Goal: Transaction & Acquisition: Register for event/course

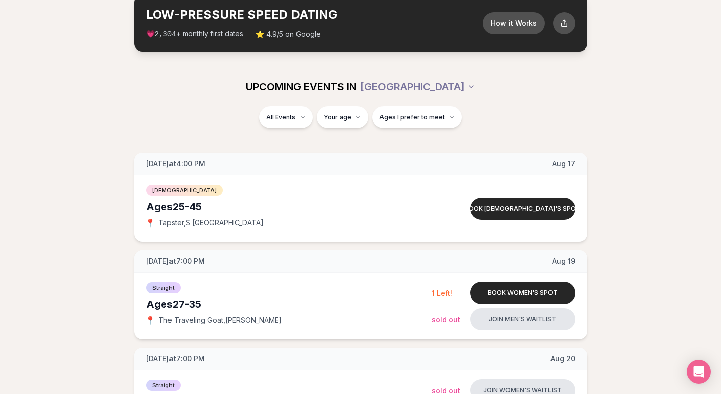
scroll to position [82, 0]
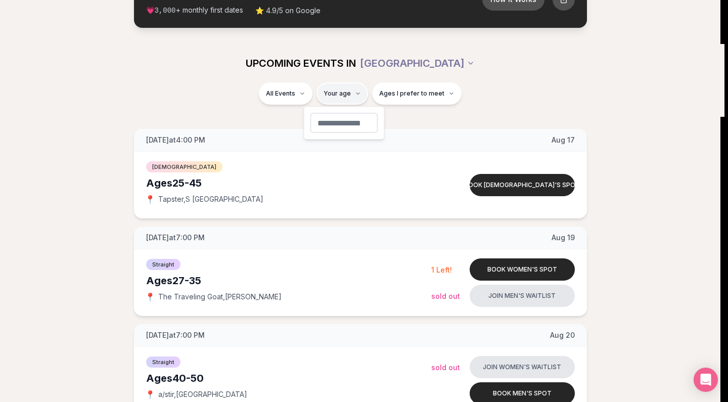
type input "**"
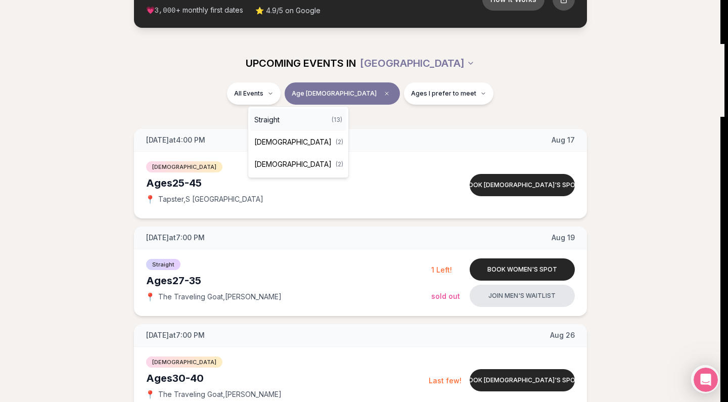
click at [291, 115] on div "Straight ( 13 )" at bounding box center [298, 120] width 96 height 22
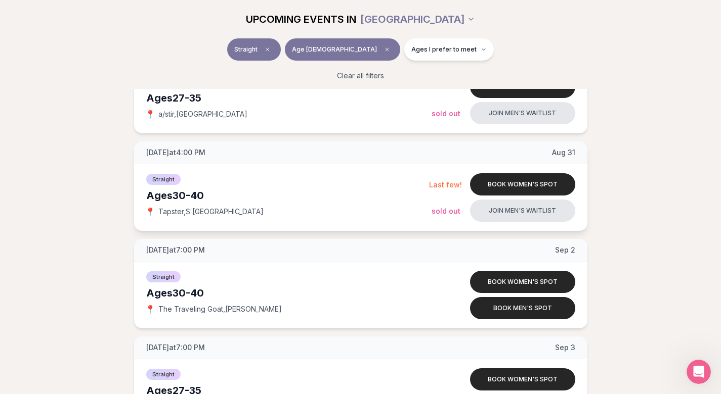
scroll to position [284, 0]
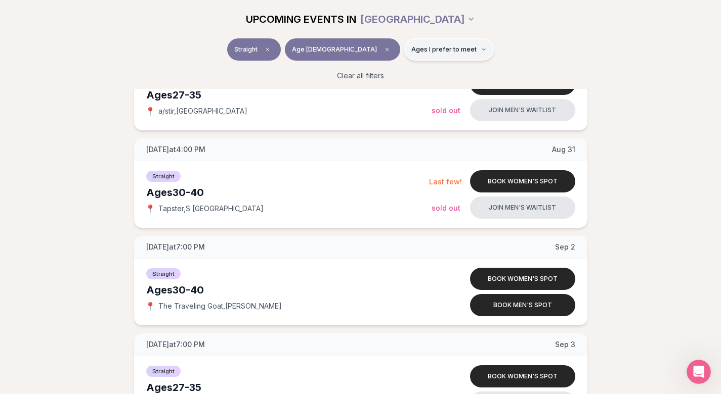
click at [411, 47] on span "Ages I prefer to meet" at bounding box center [443, 50] width 65 height 8
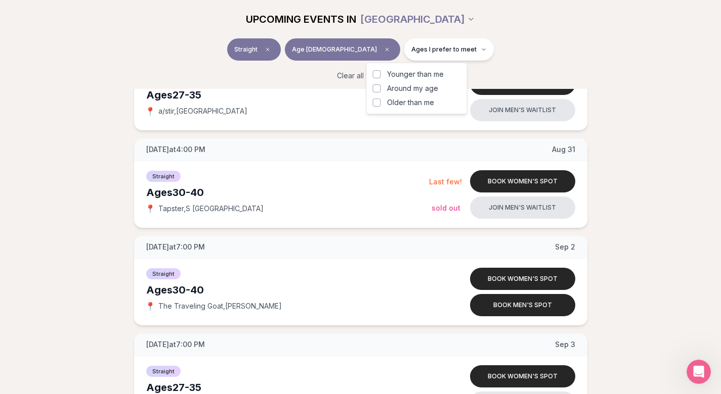
click at [376, 89] on button "Around my age" at bounding box center [377, 88] width 8 height 8
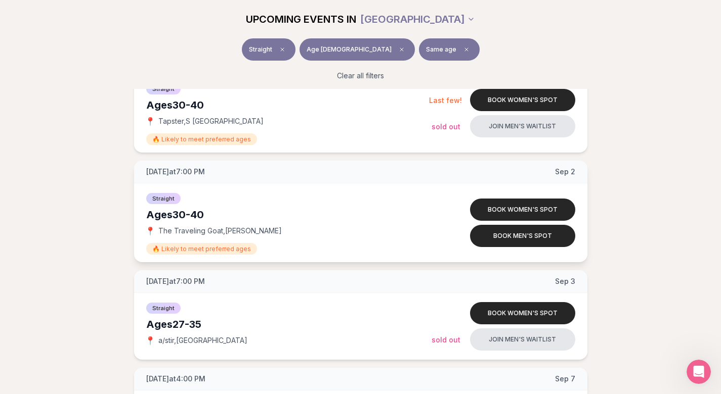
scroll to position [367, 1]
